Goal: Transaction & Acquisition: Book appointment/travel/reservation

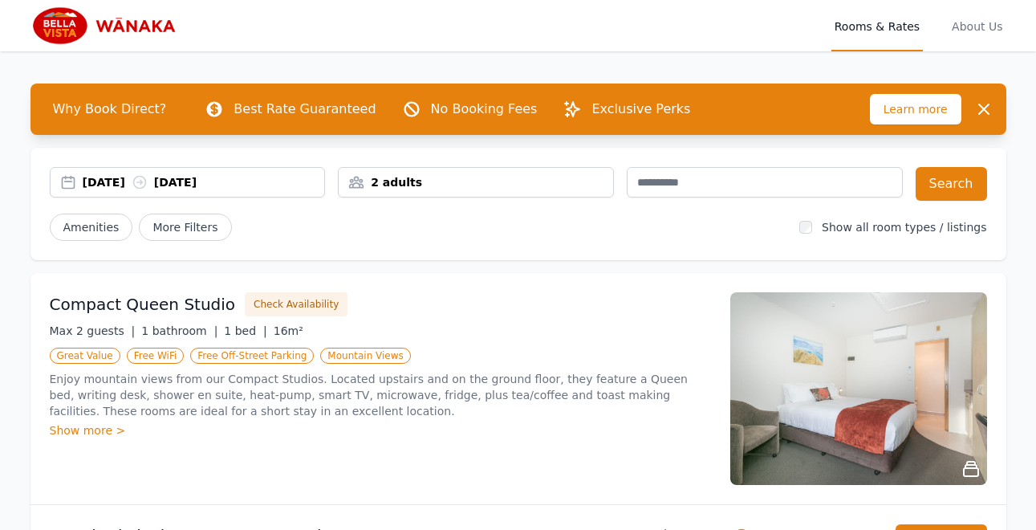
click at [110, 180] on div "[DATE] [DATE]" at bounding box center [204, 182] width 242 height 16
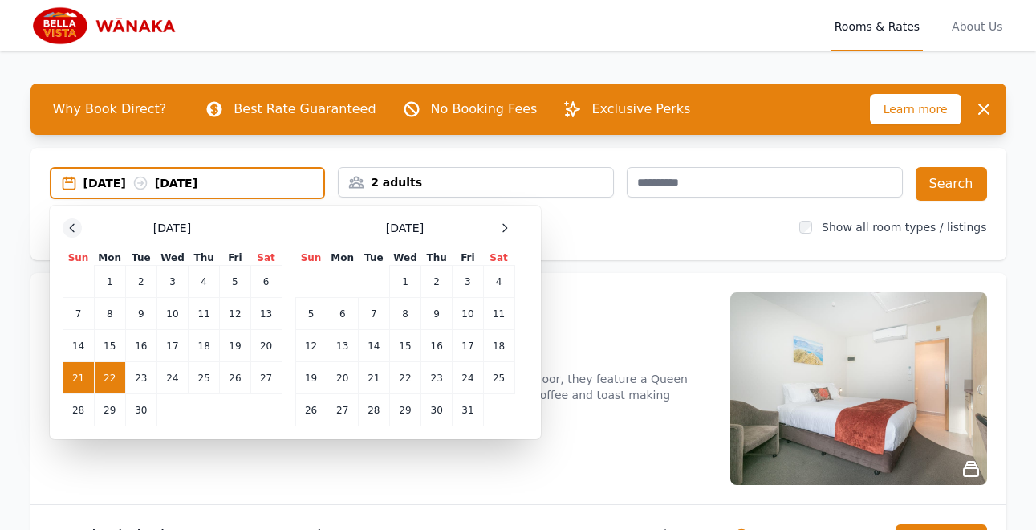
click at [71, 226] on icon at bounding box center [72, 228] width 13 height 13
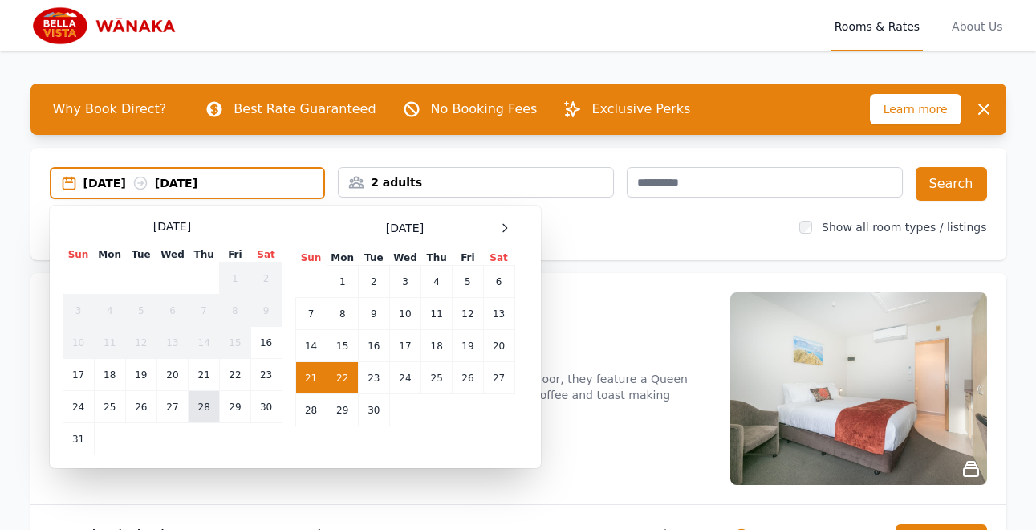
click at [201, 403] on td "28" at bounding box center [204, 407] width 31 height 32
click at [224, 406] on td "29" at bounding box center [235, 407] width 31 height 32
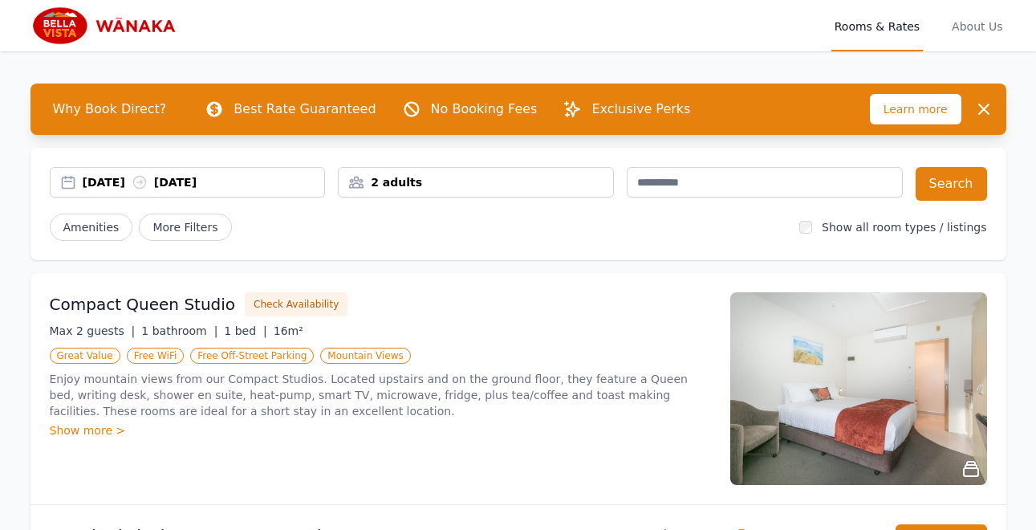
click at [408, 183] on div "2 adults" at bounding box center [476, 182] width 275 height 16
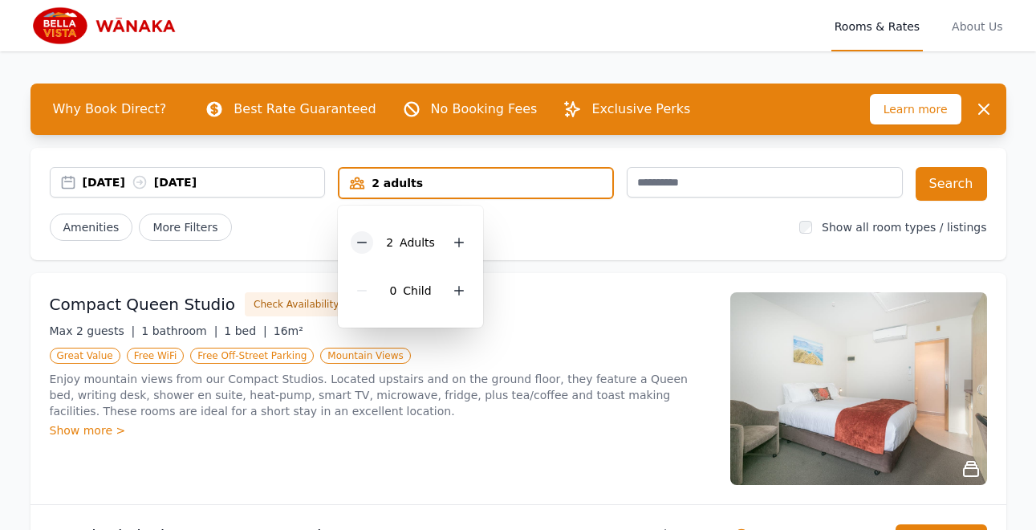
click at [363, 238] on icon at bounding box center [362, 242] width 13 height 13
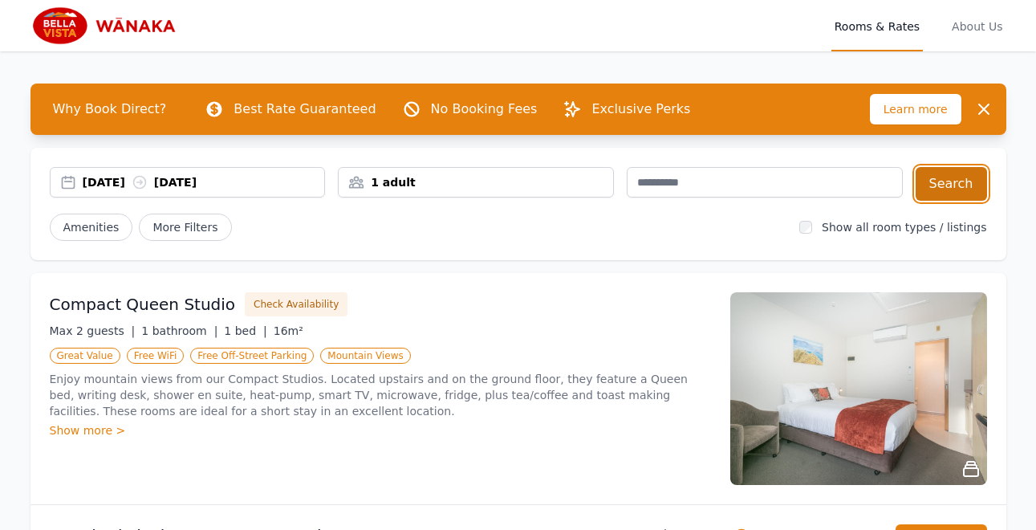
click at [956, 176] on button "Search" at bounding box center [951, 184] width 71 height 34
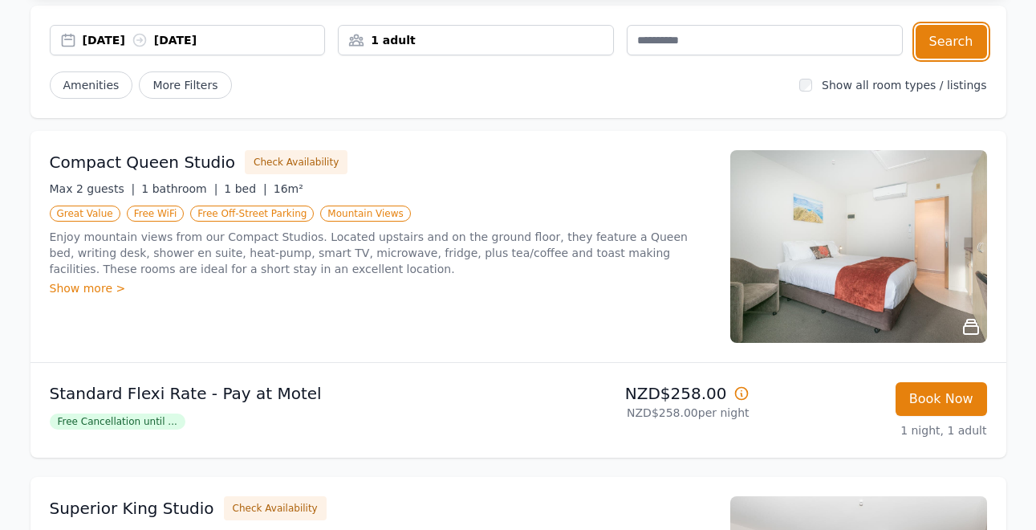
scroll to position [169, 0]
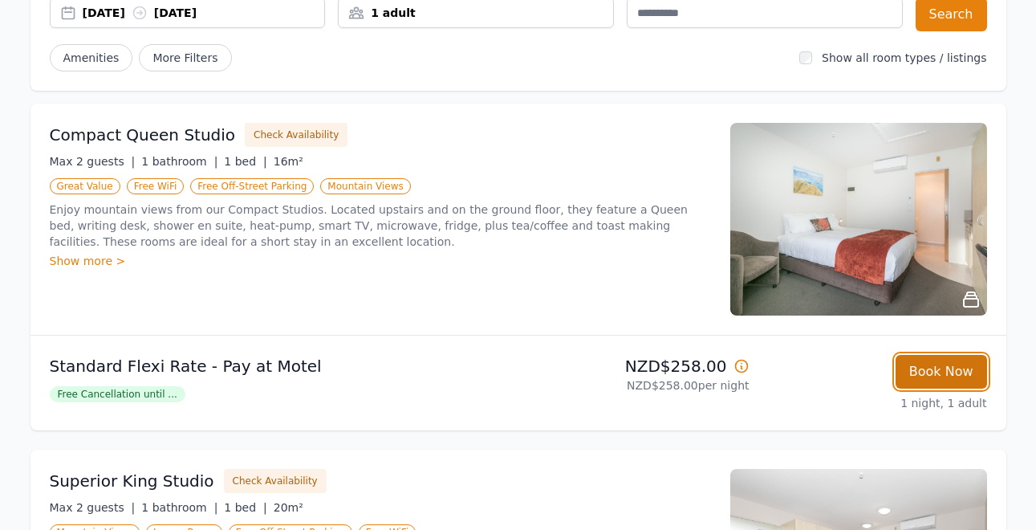
click at [932, 368] on button "Book Now" at bounding box center [942, 372] width 92 height 34
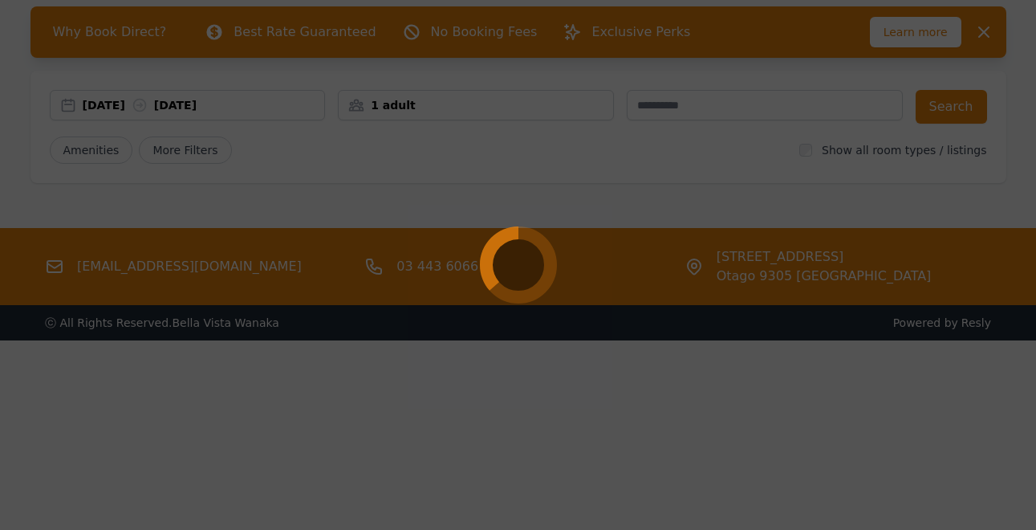
select select "**"
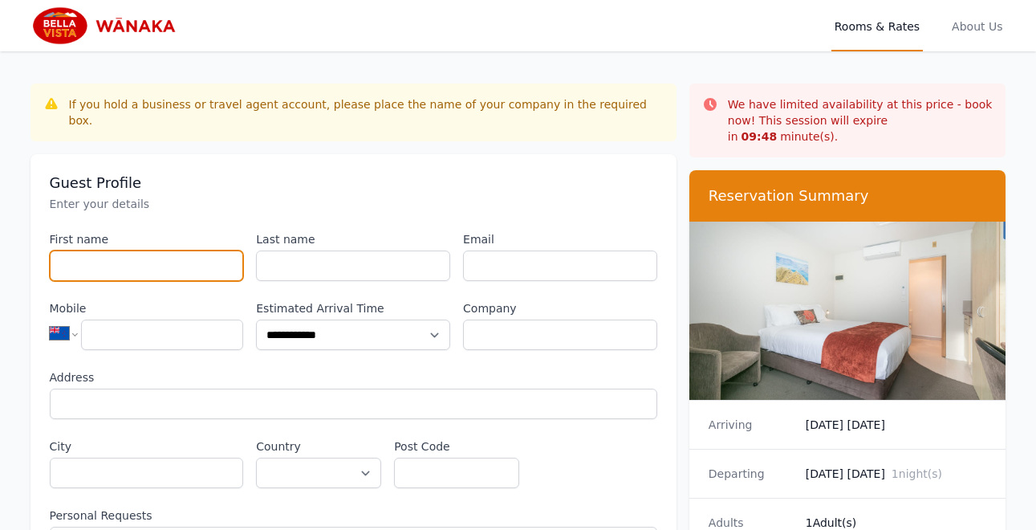
click at [134, 258] on input "First name" at bounding box center [147, 265] width 194 height 31
click at [145, 250] on input "First name" at bounding box center [147, 265] width 194 height 31
